Goal: Transaction & Acquisition: Subscribe to service/newsletter

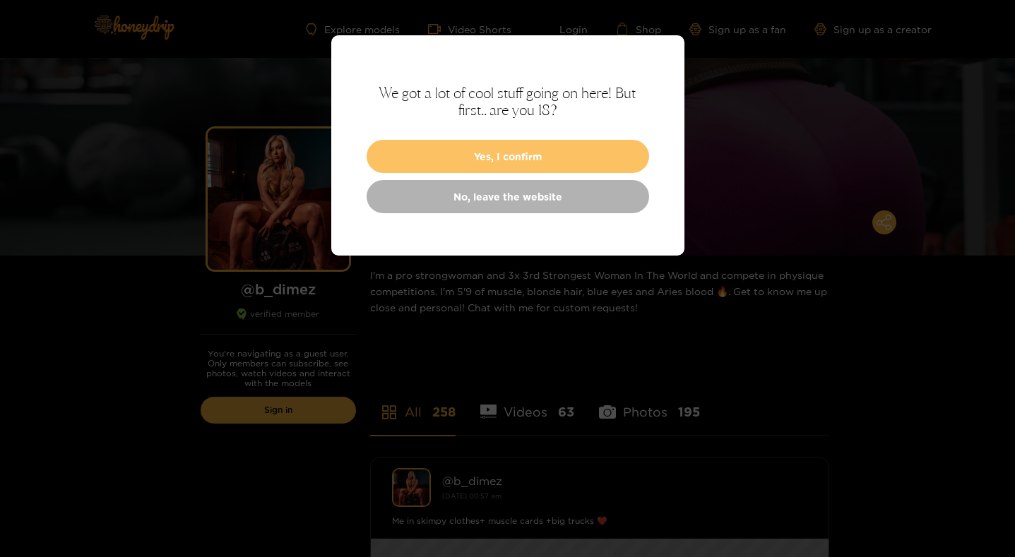
click at [507, 160] on button "Yes, I confirm" at bounding box center [507, 156] width 282 height 33
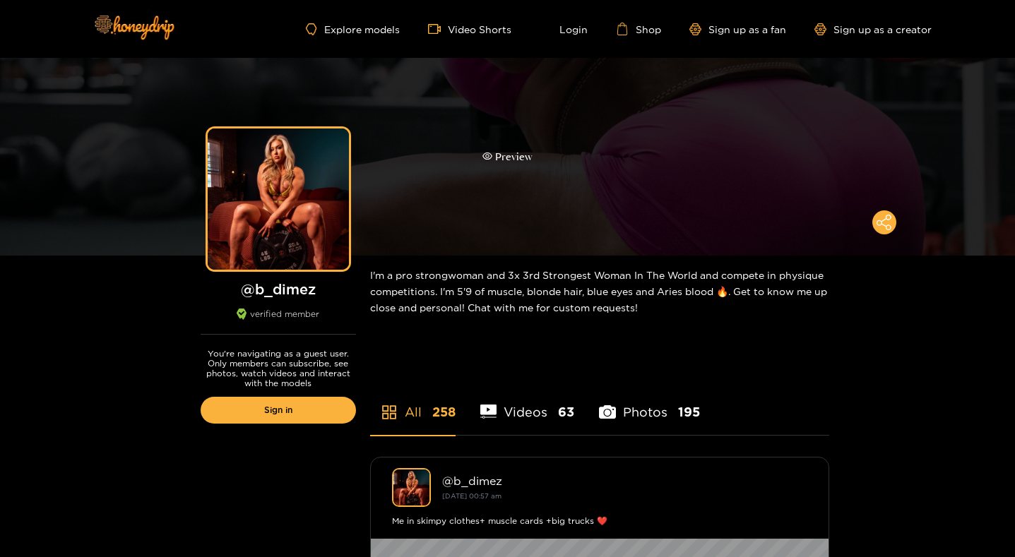
scroll to position [353, 0]
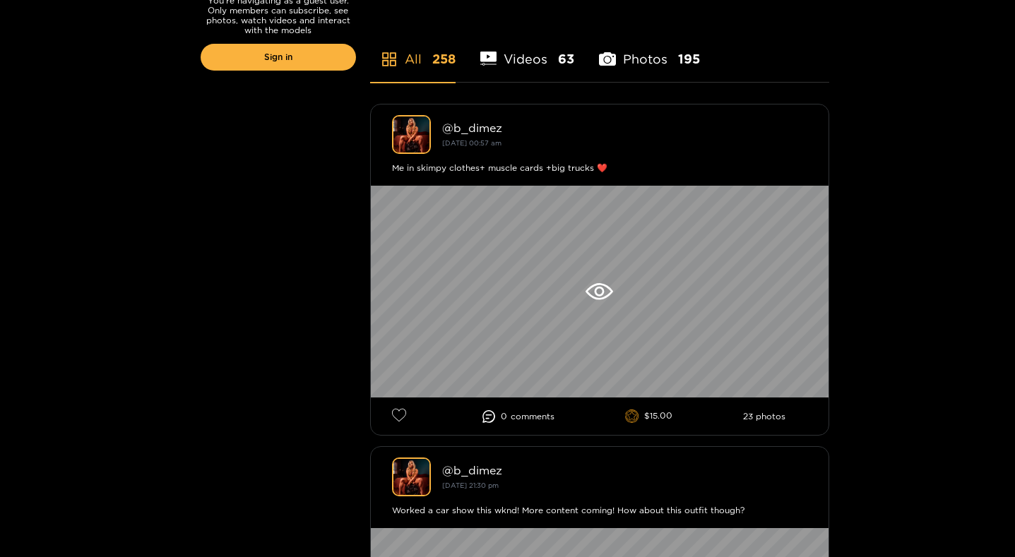
click at [527, 59] on li "Videos 63" at bounding box center [527, 50] width 95 height 64
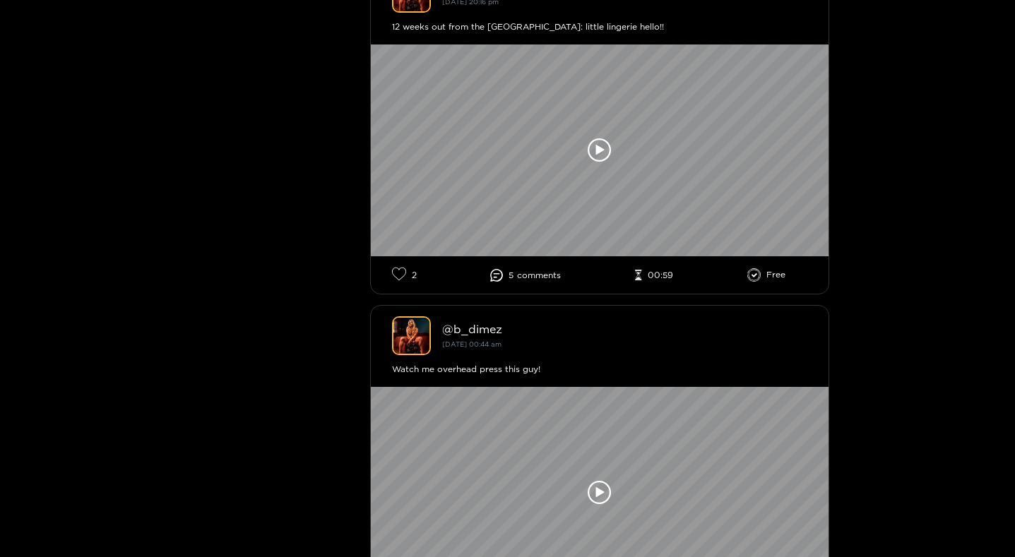
scroll to position [0, 0]
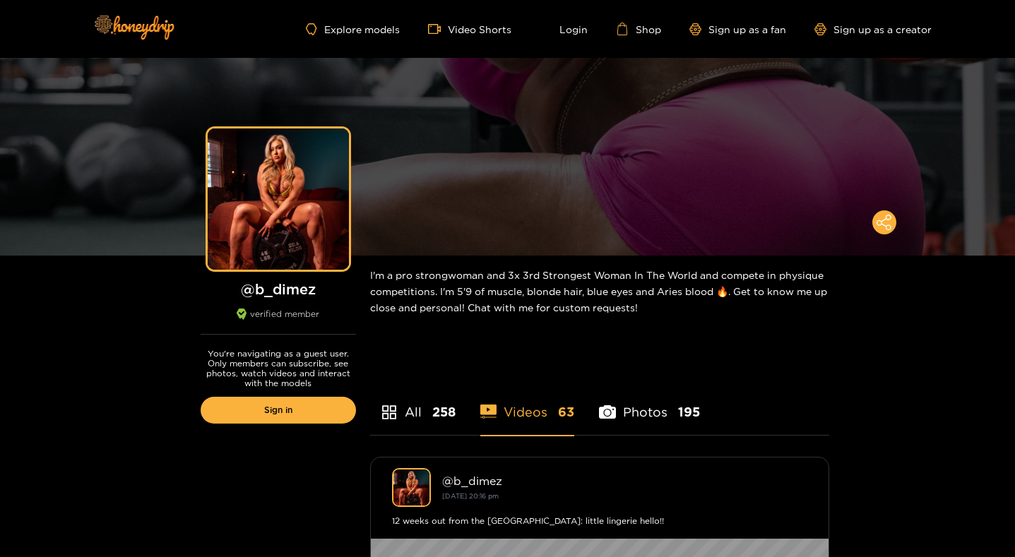
click at [660, 411] on li "Photos 195" at bounding box center [649, 403] width 101 height 64
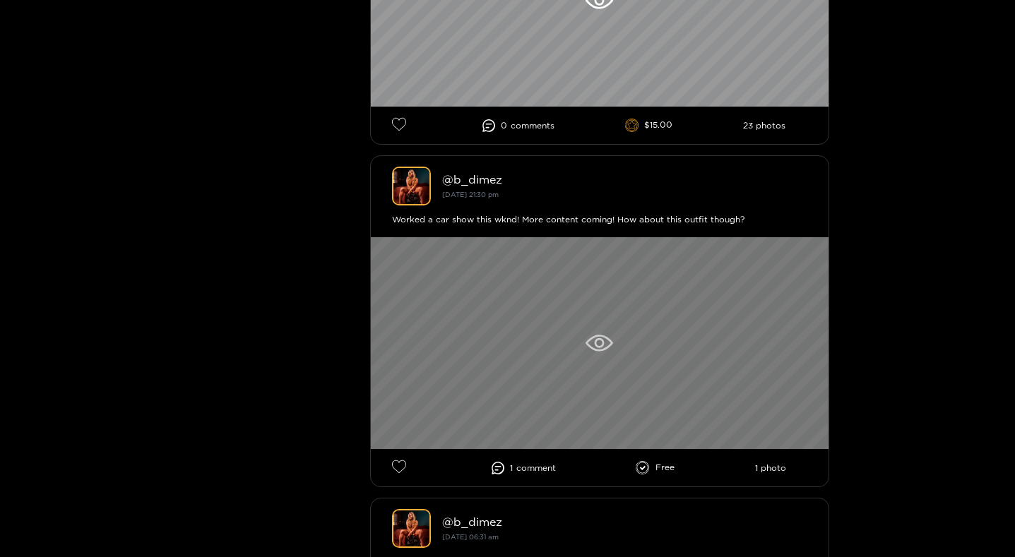
scroll to position [706, 0]
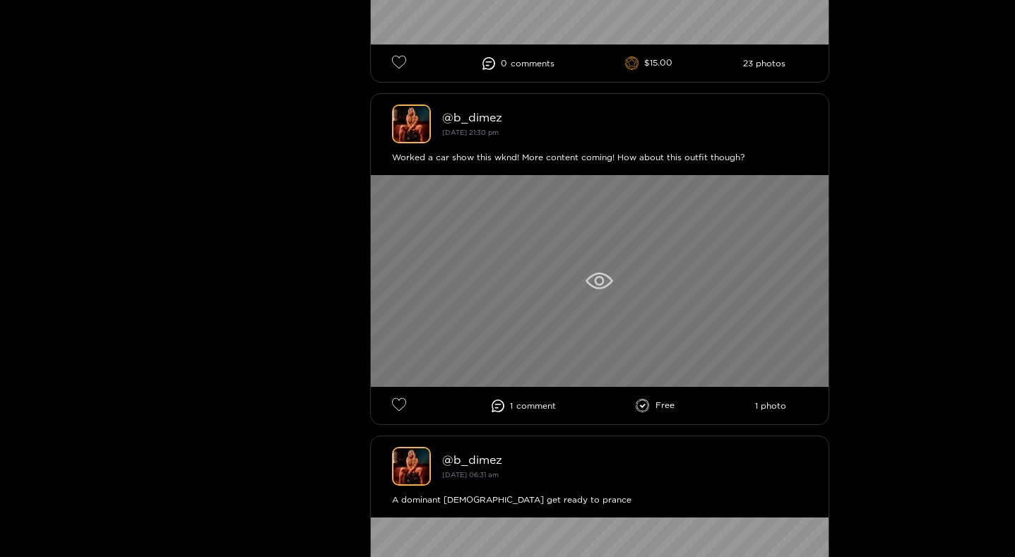
click at [607, 297] on div at bounding box center [600, 281] width 458 height 212
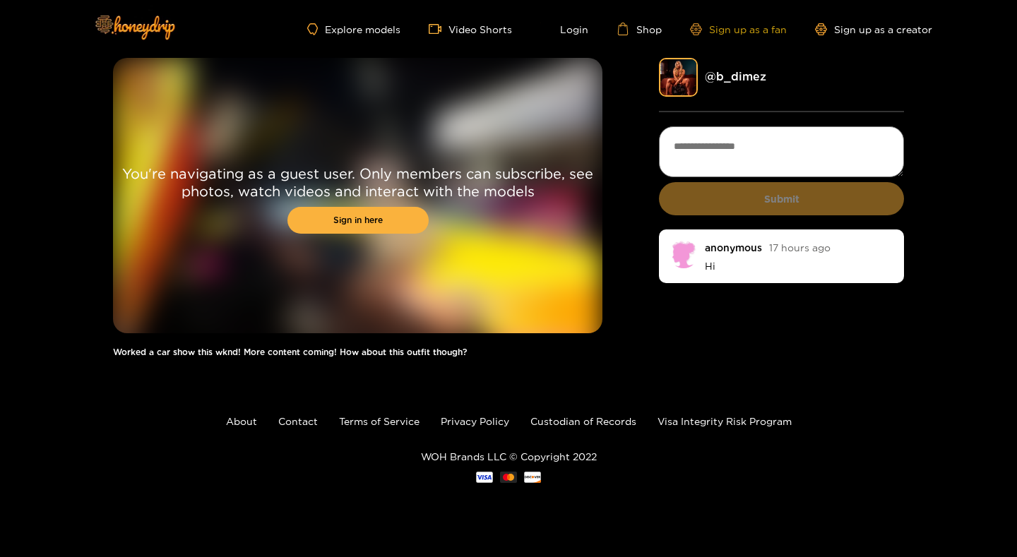
click at [755, 27] on link "Sign up as a fan" at bounding box center [738, 29] width 97 height 12
click at [625, 27] on icon at bounding box center [622, 29] width 13 height 13
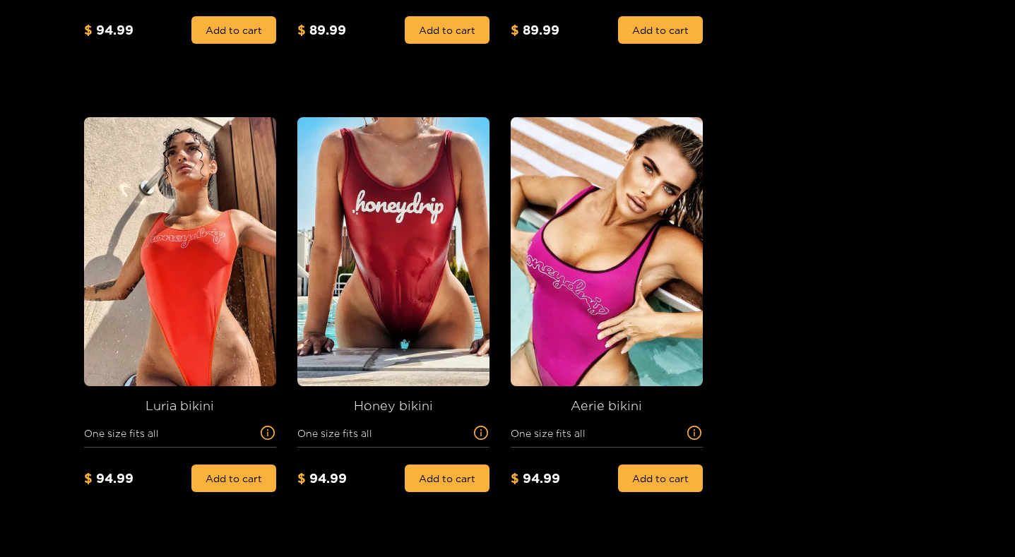
scroll to position [619, 0]
